Goal: Find specific page/section: Find specific page/section

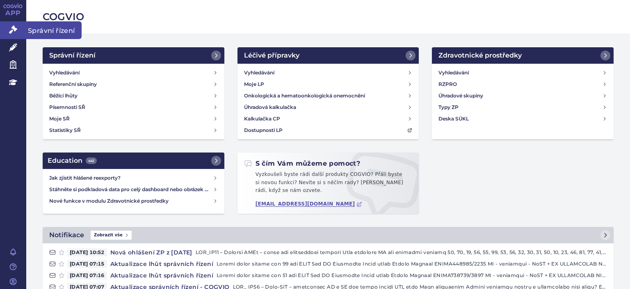
click at [13, 28] on icon at bounding box center [13, 29] width 8 height 8
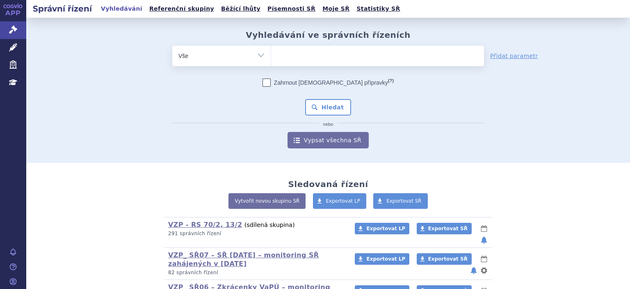
click at [257, 57] on select "Vše Spisová značka Typ SŘ Přípravek/SUKL kód Účastník/Držitel" at bounding box center [221, 55] width 99 height 18
click at [172, 46] on select "Vše Spisová značka Typ SŘ Přípravek/SUKL kód Účastník/Držitel" at bounding box center [221, 55] width 99 height 18
click at [279, 57] on ul at bounding box center [377, 54] width 213 height 17
click at [271, 57] on select at bounding box center [271, 55] width 0 height 21
click at [277, 59] on input "search" at bounding box center [279, 55] width 5 height 10
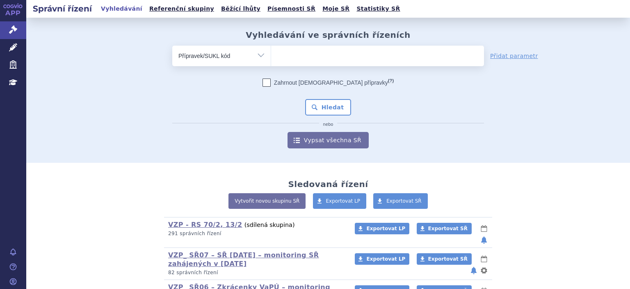
click at [259, 55] on select "Vše Spisová značka Typ SŘ Přípravek/SUKL kód Účastník/Držitel" at bounding box center [221, 55] width 99 height 18
select select "filter-all"
click at [172, 46] on select "Vše Spisová značka Typ SŘ Přípravek/SUKL kód Účastník/Držitel" at bounding box center [221, 55] width 99 height 18
click at [279, 56] on ul at bounding box center [377, 54] width 213 height 17
click at [271, 56] on select at bounding box center [271, 55] width 0 height 21
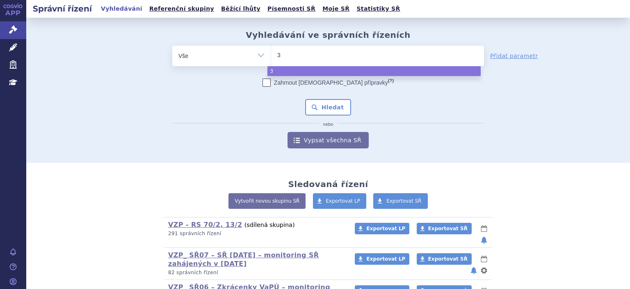
type input "39"
type input "39da"
select select "39da"
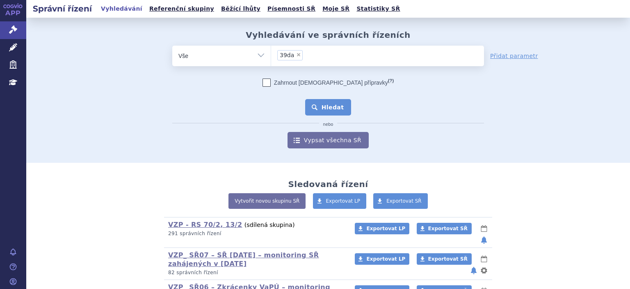
click at [319, 107] on button "Hledat" at bounding box center [328, 107] width 46 height 16
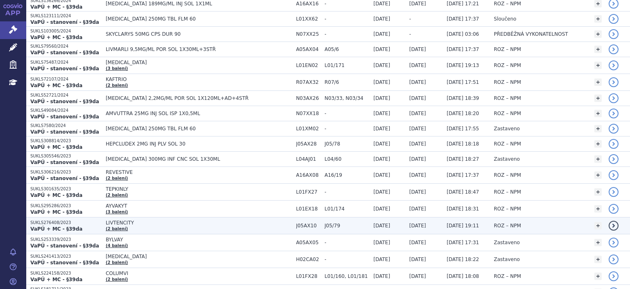
scroll to position [467, 0]
